Goal: Find specific page/section: Find specific page/section

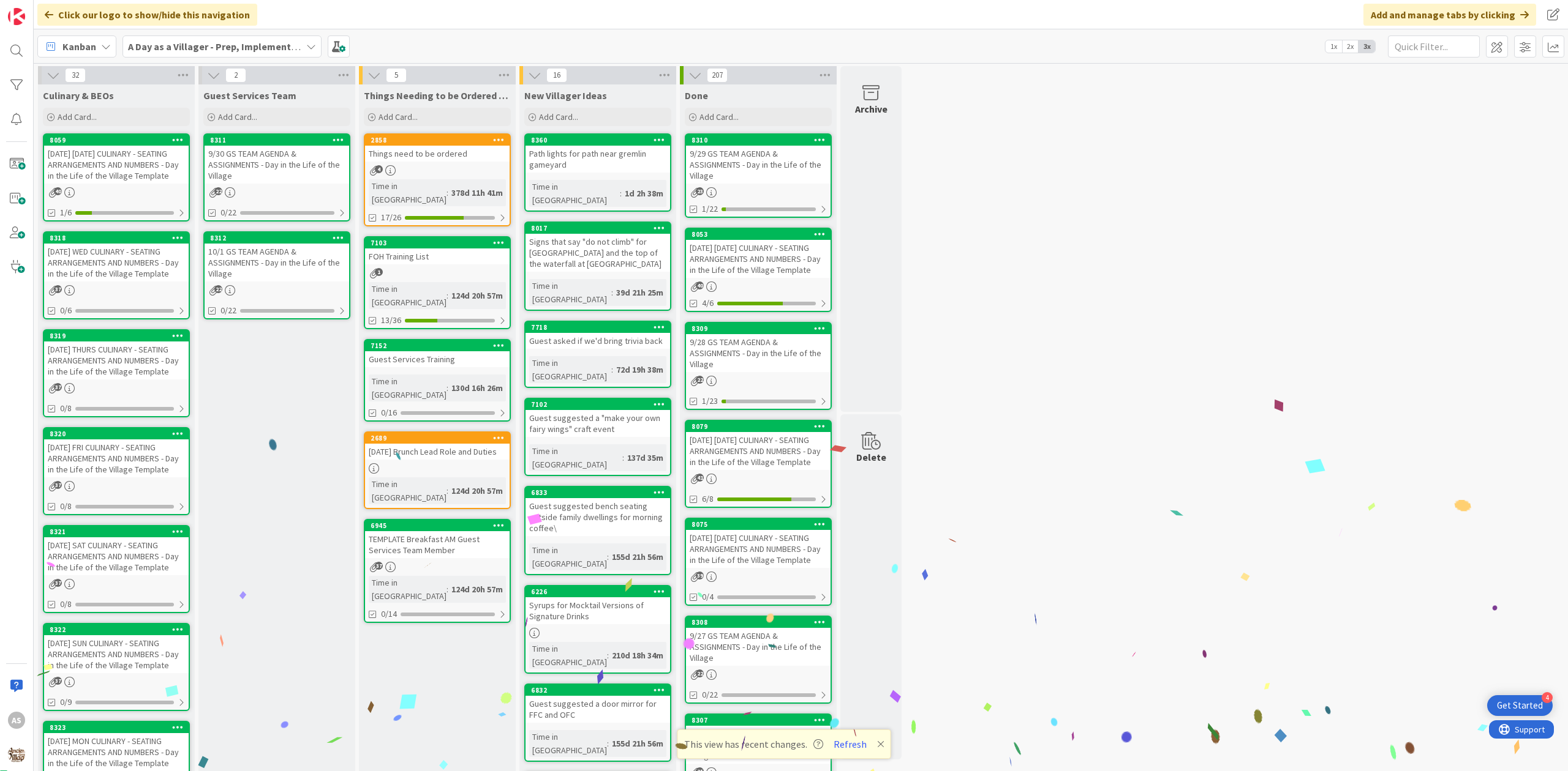
click at [105, 247] on div "[DATE] WED CULINARY - SEATING ARRANGEMENTS AND NUMBERS - Day in the Life of the…" at bounding box center [116, 262] width 144 height 38
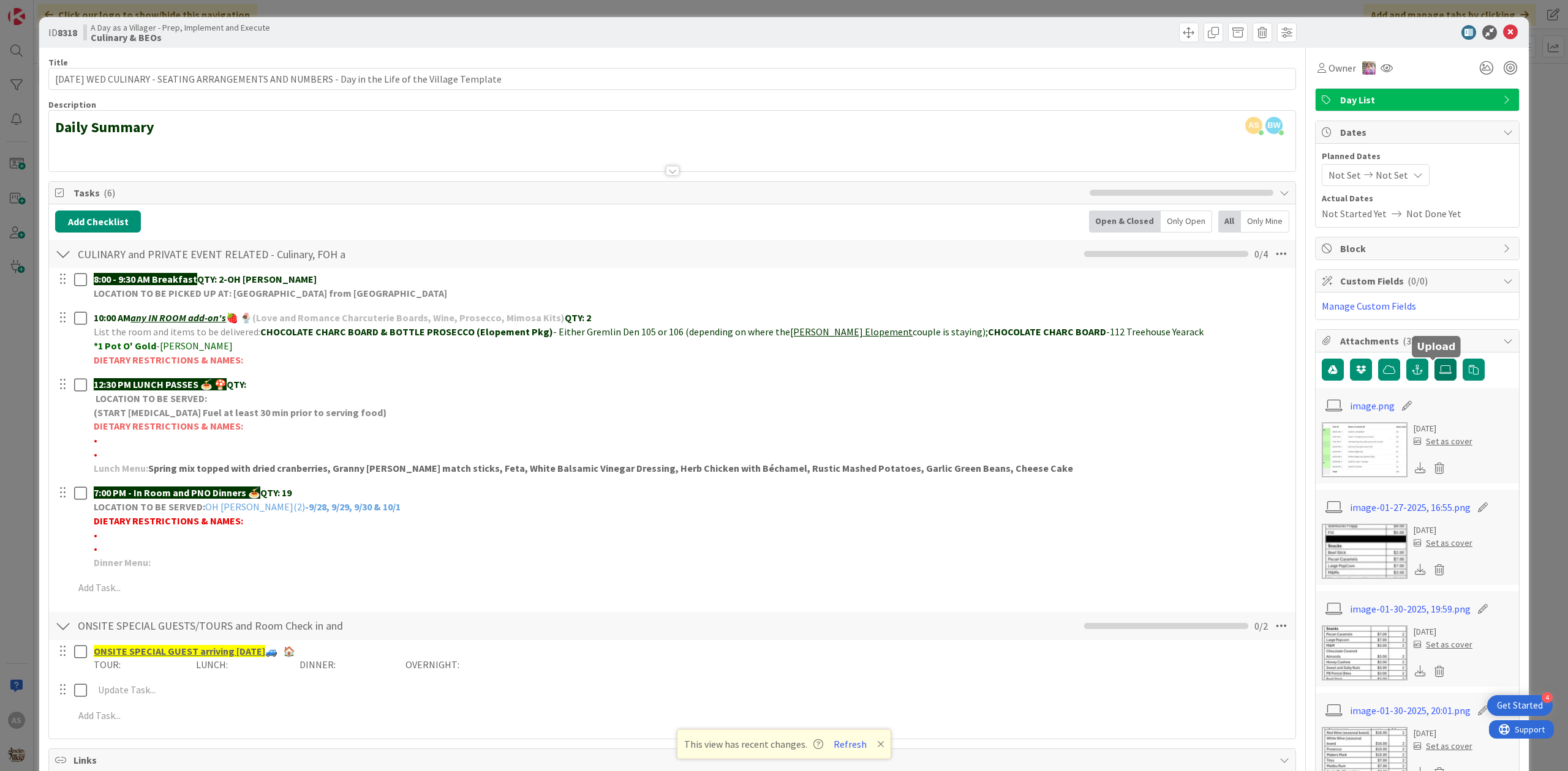
drag, startPoint x: 1437, startPoint y: 378, endPoint x: 1431, endPoint y: 381, distance: 6.7
click at [1441, 368] on label at bounding box center [1445, 369] width 22 height 22
click at [1434, 358] on input "file" at bounding box center [1434, 358] width 0 height 0
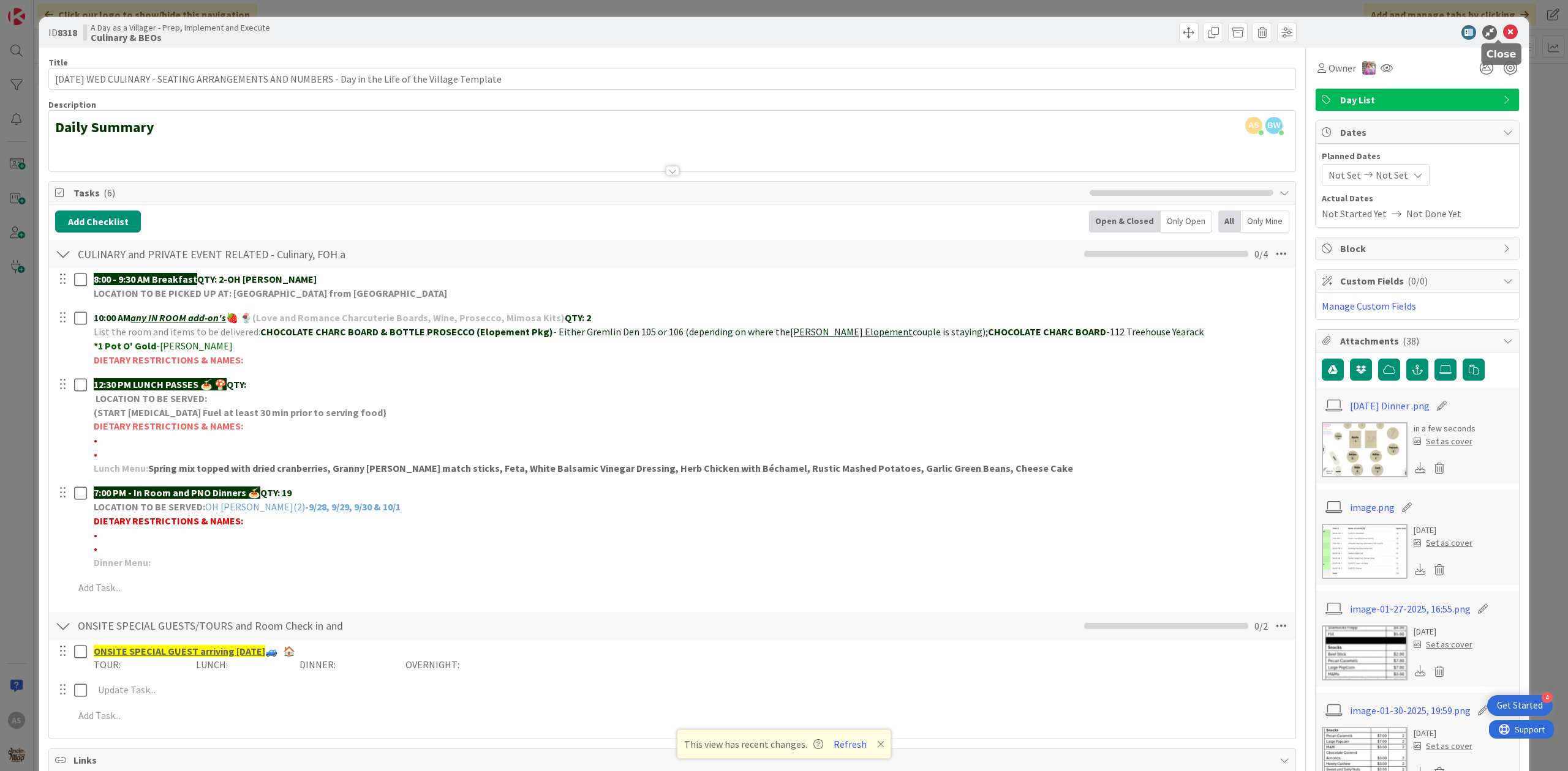
click at [1502, 30] on icon at bounding box center [1509, 32] width 15 height 15
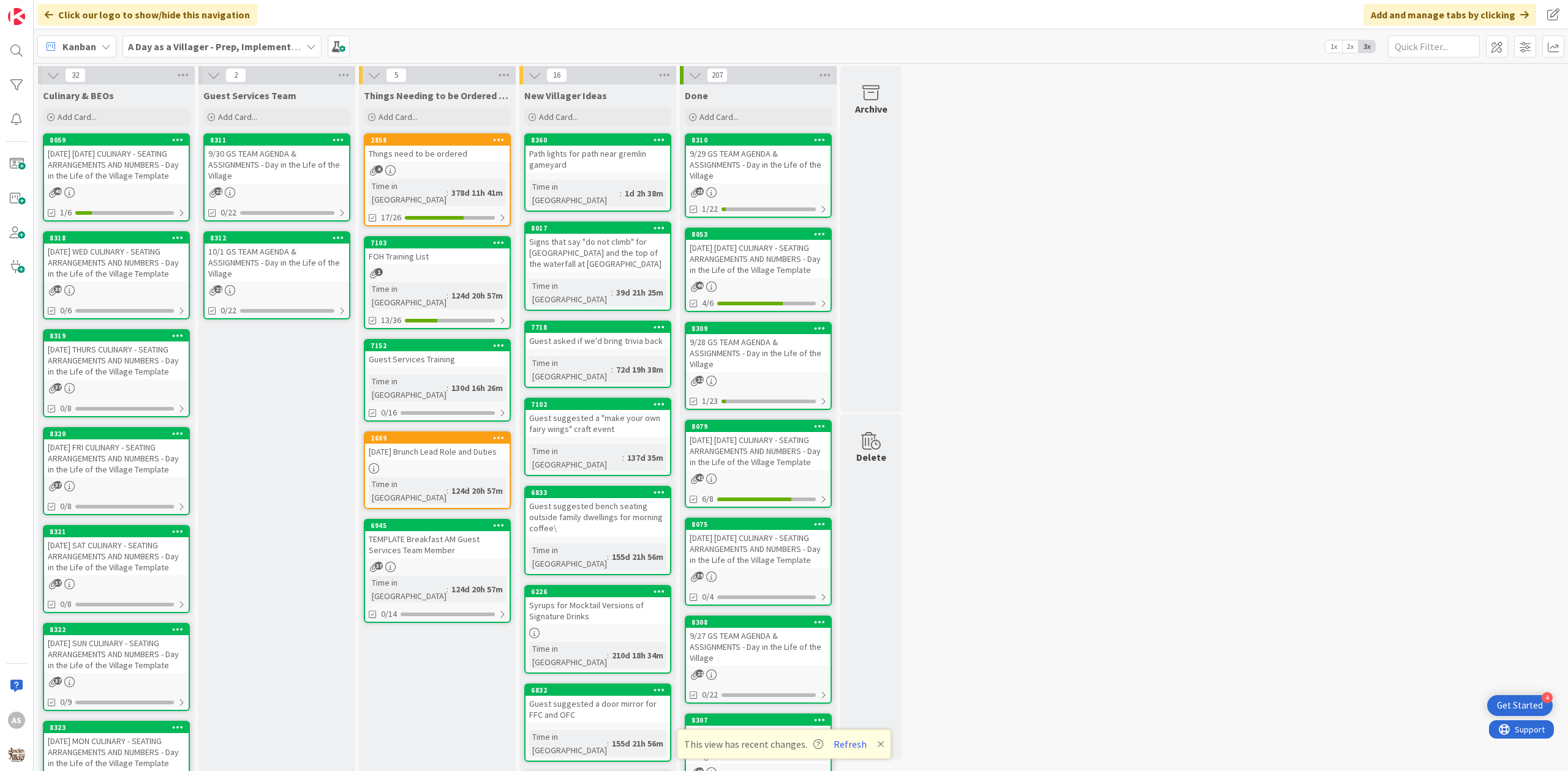
click at [72, 368] on div "[DATE] THURS CULINARY - SEATING ARRANGEMENTS AND NUMBERS - Day in the Life of t…" at bounding box center [116, 360] width 144 height 38
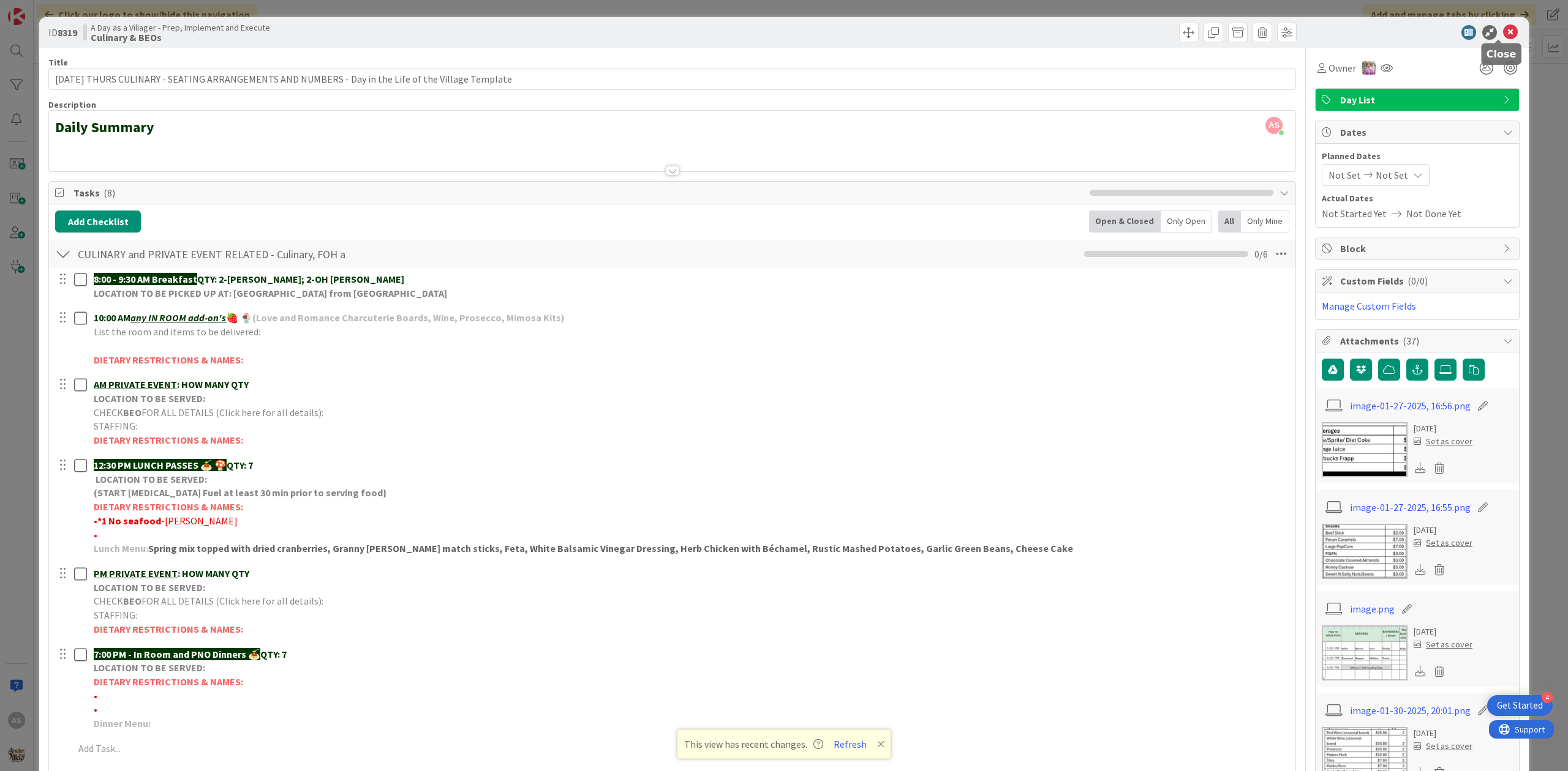
click at [1502, 27] on icon at bounding box center [1509, 32] width 15 height 15
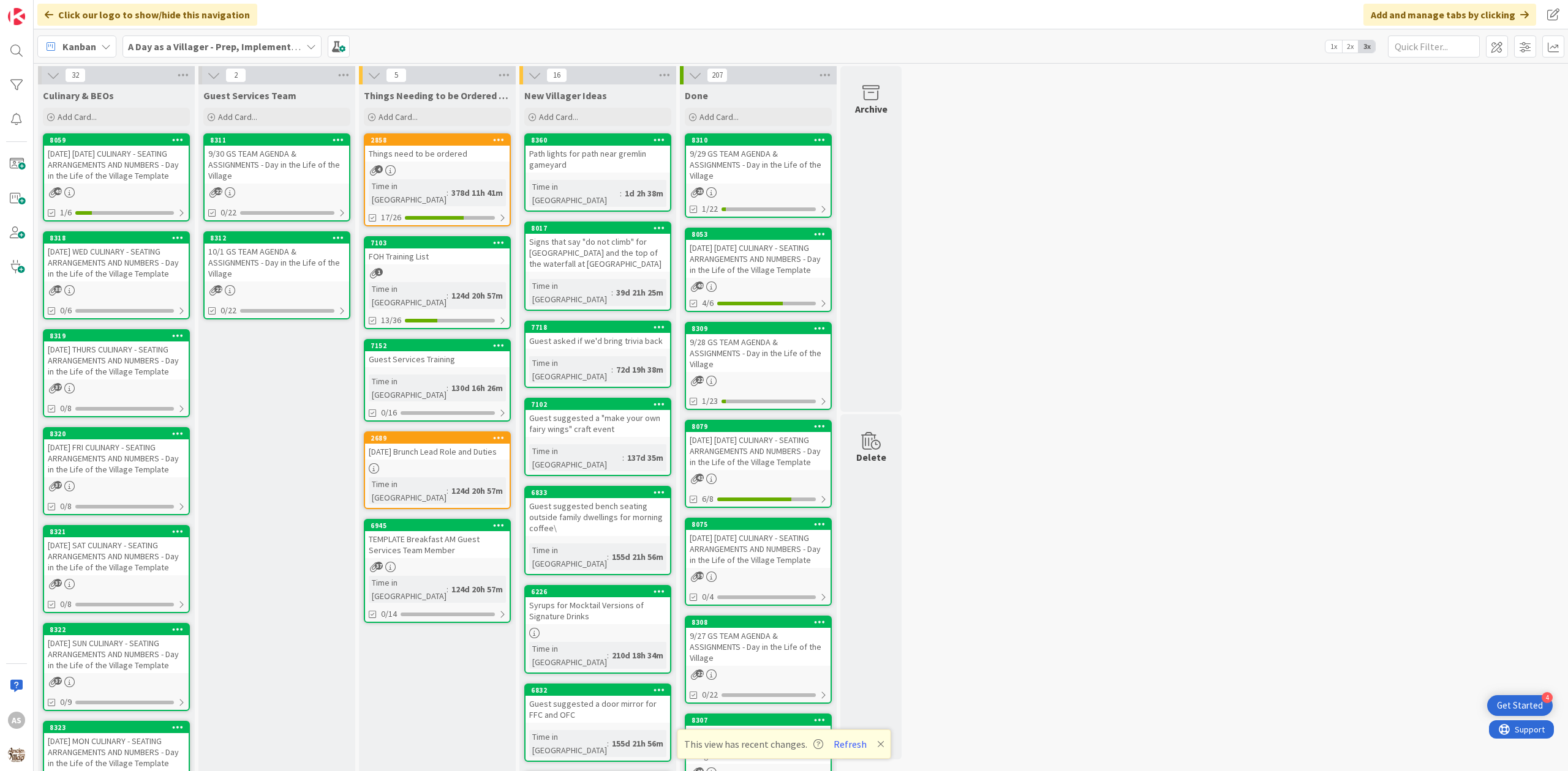
click at [125, 261] on div "[DATE] WED CULINARY - SEATING ARRANGEMENTS AND NUMBERS - Day in the Life of the…" at bounding box center [116, 262] width 144 height 38
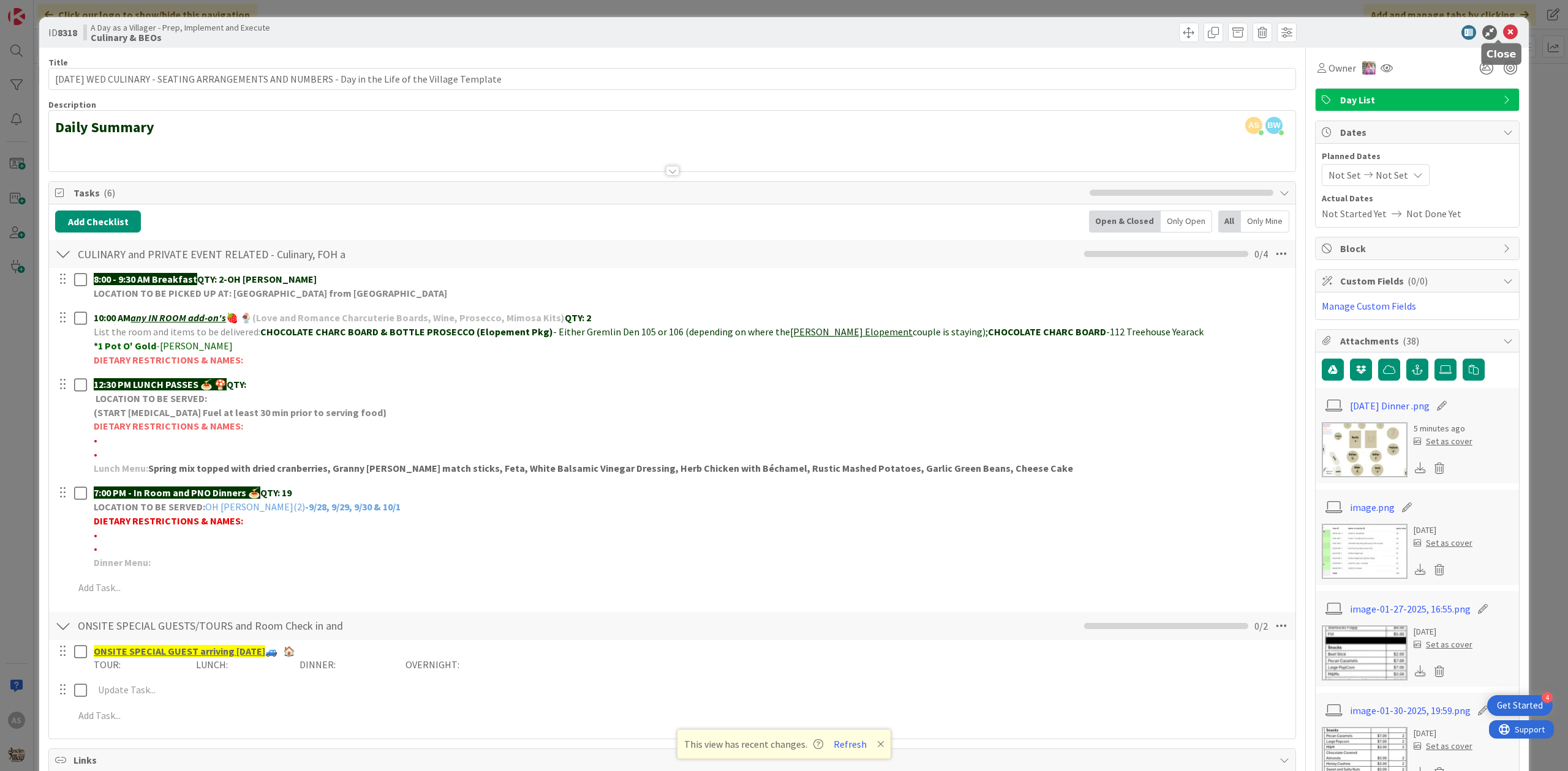
click at [1502, 35] on icon at bounding box center [1509, 32] width 15 height 15
